Goal: Find specific page/section: Find specific page/section

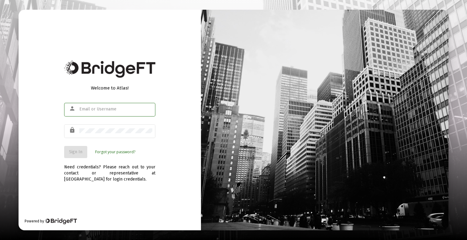
type input "[EMAIL_ADDRESS][DOMAIN_NAME]"
click at [77, 158] on button "Sign In" at bounding box center [75, 152] width 23 height 12
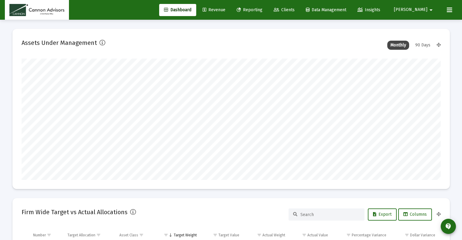
scroll to position [122, 226]
type input "[DATE]"
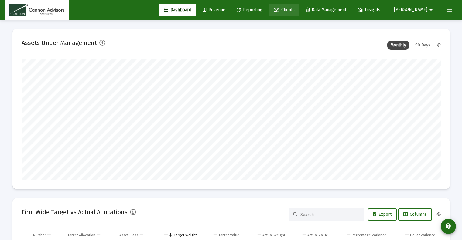
click at [300, 13] on link "Clients" at bounding box center [284, 10] width 31 height 12
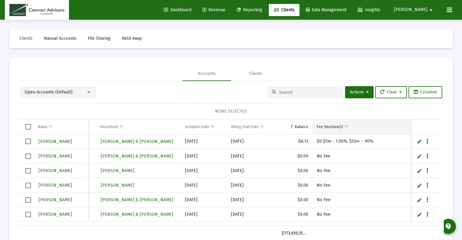
click at [328, 128] on div "Fee Structure(s)" at bounding box center [330, 127] width 26 height 5
click at [345, 128] on span "Show filter options for column 'Fee Structure(s)'" at bounding box center [346, 127] width 5 height 5
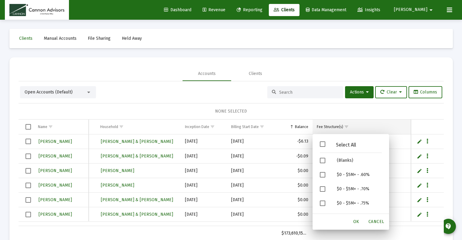
click at [330, 126] on div "Fee Structure(s)" at bounding box center [330, 127] width 26 height 5
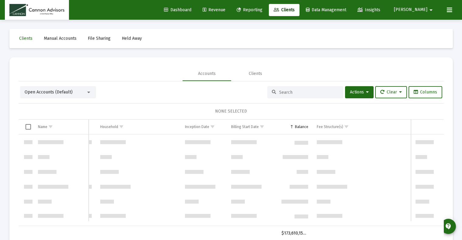
scroll to position [243, 95]
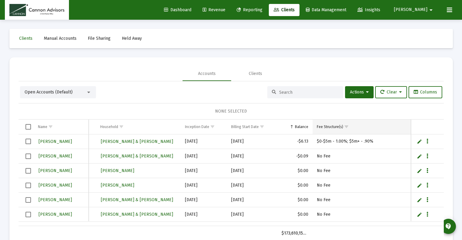
click at [347, 126] on span "Show filter options for column 'Fee Structure(s)'" at bounding box center [346, 127] width 5 height 5
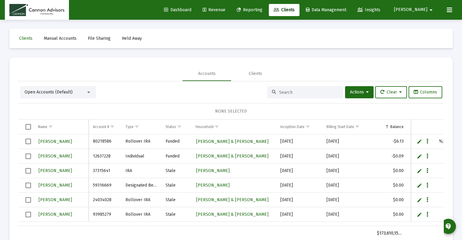
click at [225, 10] on span "Revenue" at bounding box center [214, 9] width 23 height 5
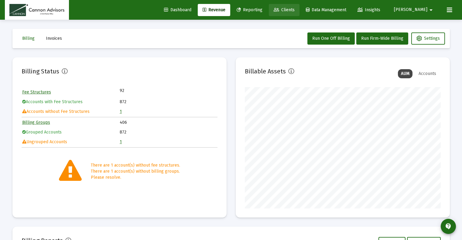
click at [300, 13] on link "Clients" at bounding box center [284, 10] width 31 height 12
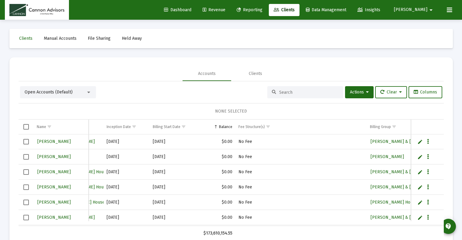
scroll to position [669, 0]
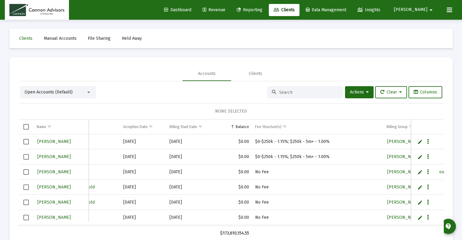
click at [308, 91] on input at bounding box center [309, 92] width 60 height 5
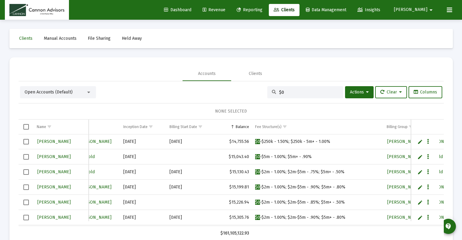
click at [291, 92] on input "$0" at bounding box center [309, 92] width 60 height 5
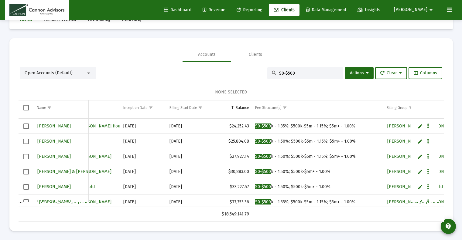
scroll to position [182, 156]
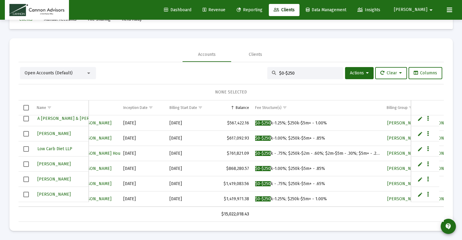
type input "$0-$250"
click at [257, 181] on span "$0-$250" at bounding box center [262, 183] width 15 height 5
